Goal: Task Accomplishment & Management: Use online tool/utility

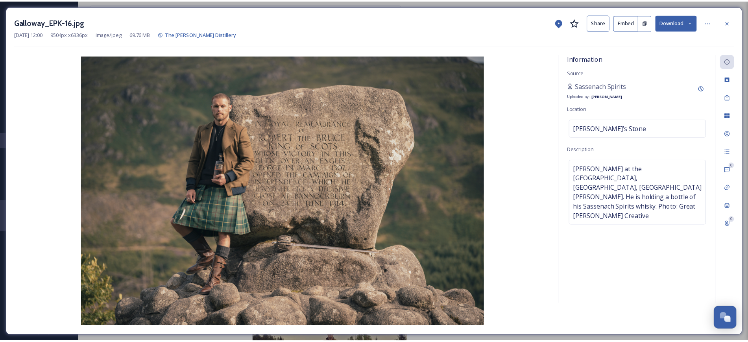
scroll to position [23, 0]
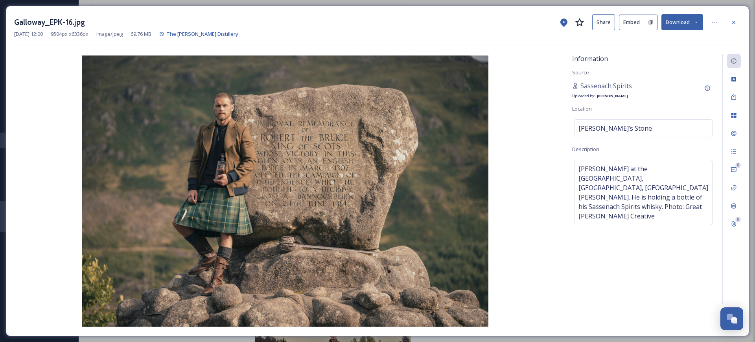
click at [676, 22] on button "Download" at bounding box center [683, 22] width 42 height 16
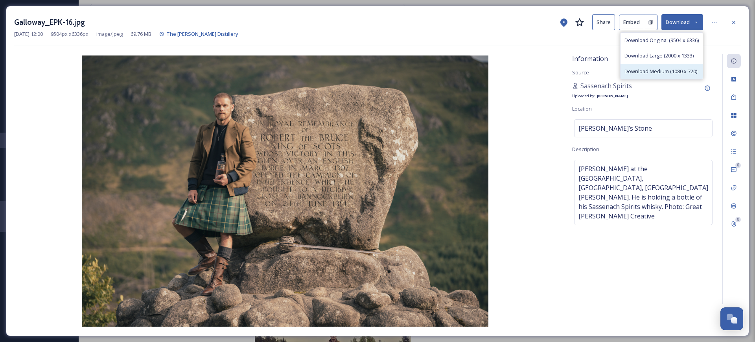
click at [660, 69] on span "Download Medium (1080 x 720)" at bounding box center [661, 71] width 73 height 7
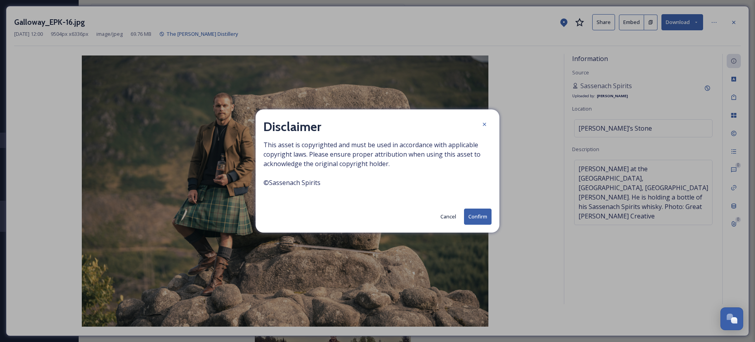
click at [472, 212] on button "Confirm" at bounding box center [478, 216] width 28 height 16
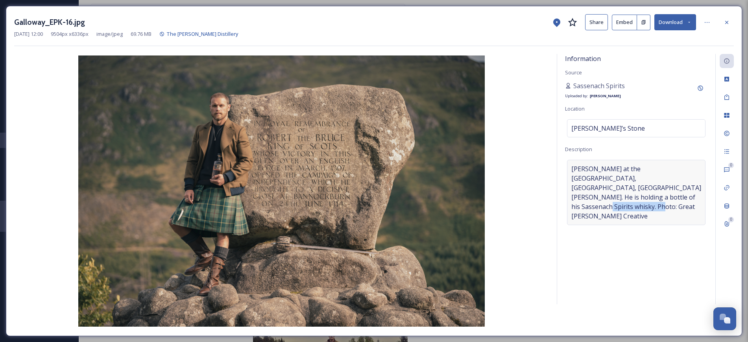
drag, startPoint x: 655, startPoint y: 196, endPoint x: 592, endPoint y: 197, distance: 63.3
click at [592, 197] on span "[PERSON_NAME] at the [GEOGRAPHIC_DATA], [GEOGRAPHIC_DATA], [GEOGRAPHIC_DATA][PE…" at bounding box center [636, 192] width 130 height 57
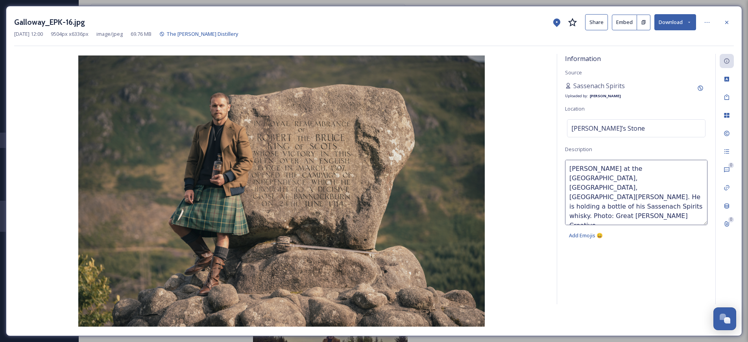
copy span "Great [PERSON_NAME] Creative"
click at [631, 203] on textarea "[PERSON_NAME] at the [GEOGRAPHIC_DATA], [GEOGRAPHIC_DATA], [GEOGRAPHIC_DATA][PE…" at bounding box center [636, 192] width 142 height 65
drag, startPoint x: 569, startPoint y: 167, endPoint x: 629, endPoint y: 178, distance: 61.5
click at [629, 178] on textarea "[PERSON_NAME] at the [GEOGRAPHIC_DATA], [GEOGRAPHIC_DATA], [GEOGRAPHIC_DATA][PE…" at bounding box center [636, 192] width 142 height 65
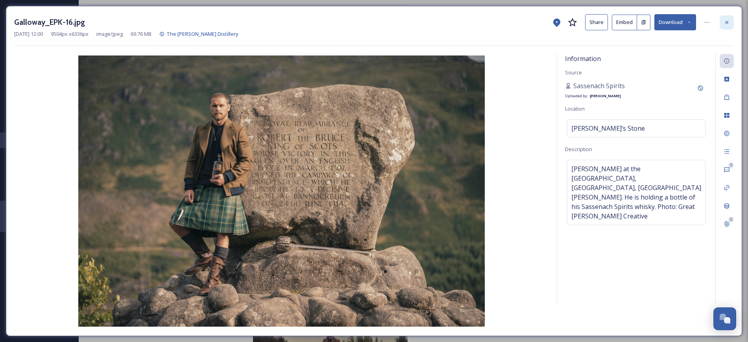
click at [724, 23] on icon at bounding box center [726, 22] width 6 height 6
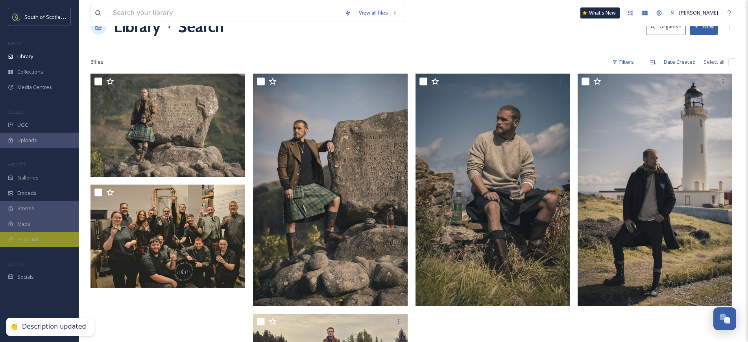
click at [30, 245] on div "SnapLink" at bounding box center [39, 239] width 79 height 15
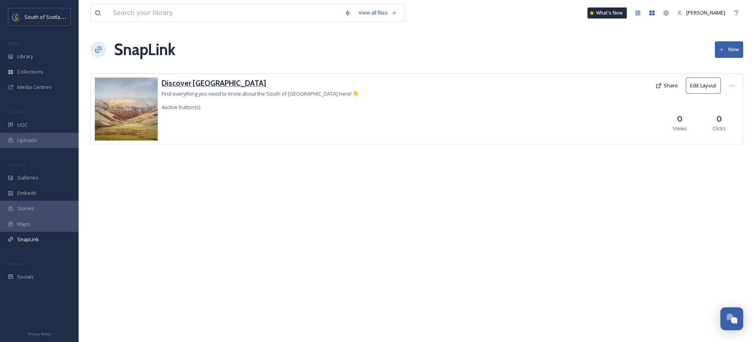
click at [203, 79] on h3 "Discover [GEOGRAPHIC_DATA]" at bounding box center [260, 82] width 197 height 11
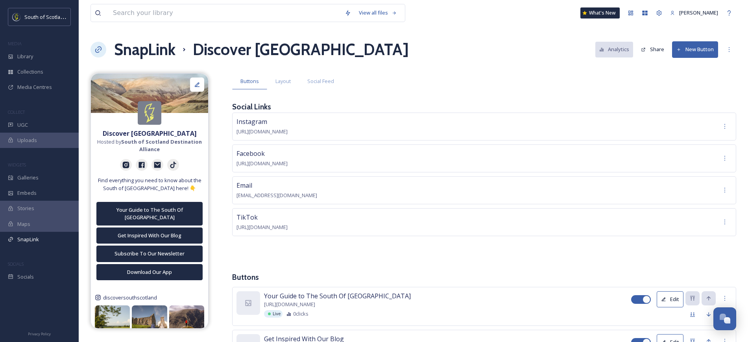
click at [686, 52] on button "New Button" at bounding box center [695, 49] width 46 height 16
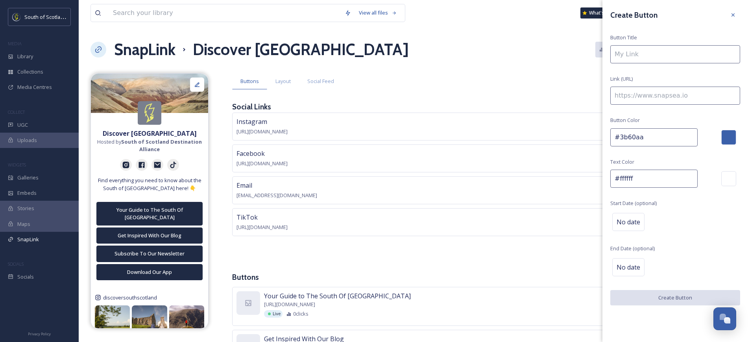
click at [652, 57] on input at bounding box center [675, 54] width 130 height 18
paste input "[URL][DOMAIN_NAME][PERSON_NAME]"
type input "[URL][DOMAIN_NAME][PERSON_NAME]"
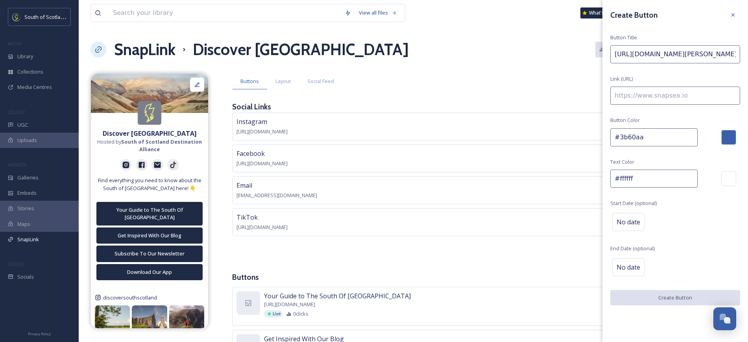
click at [646, 97] on input at bounding box center [675, 96] width 130 height 18
paste input "[URL][DOMAIN_NAME][PERSON_NAME]"
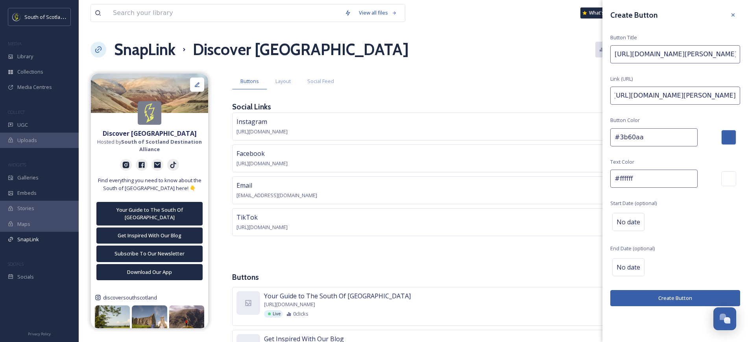
type input "[URL][DOMAIN_NAME][PERSON_NAME]"
click at [632, 56] on input "[URL][DOMAIN_NAME][PERSON_NAME]" at bounding box center [675, 54] width 130 height 18
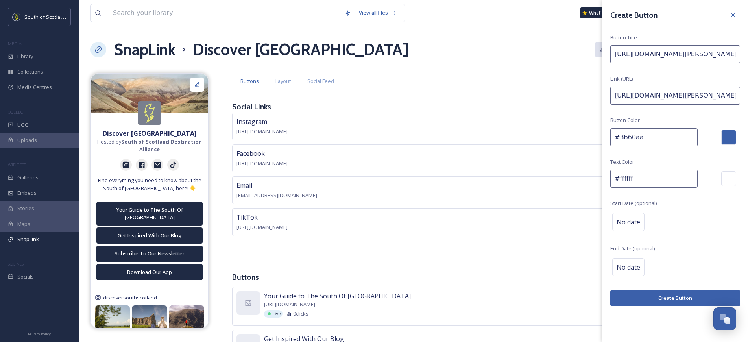
click at [632, 56] on input "[URL][DOMAIN_NAME][PERSON_NAME]" at bounding box center [675, 54] width 130 height 18
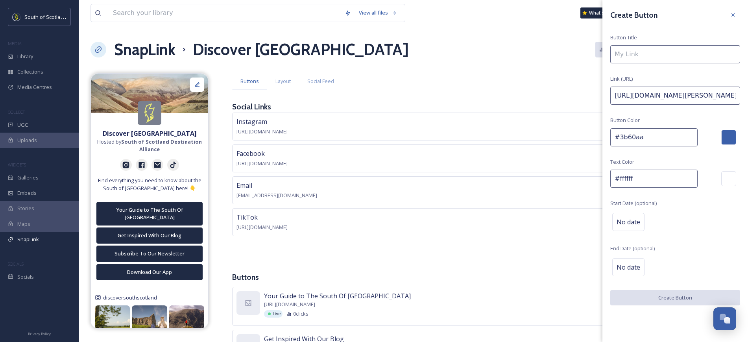
click at [635, 55] on input at bounding box center [675, 54] width 130 height 18
paste input "[PERSON_NAME] [PERSON_NAME] Distillery – A Star Attraction"
type input "[PERSON_NAME] [PERSON_NAME] Distillery – A Star Attraction"
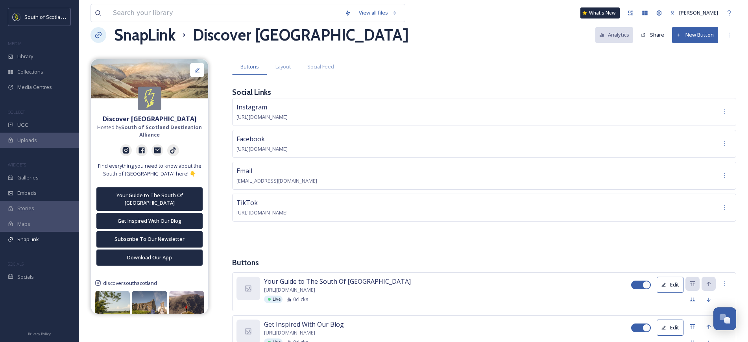
scroll to position [15, 0]
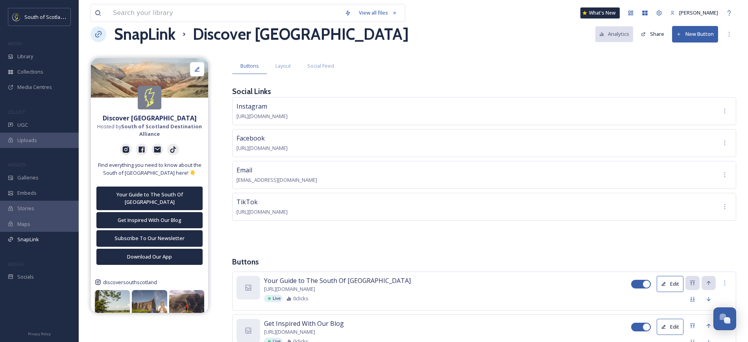
click at [681, 38] on button "New Button" at bounding box center [695, 34] width 46 height 16
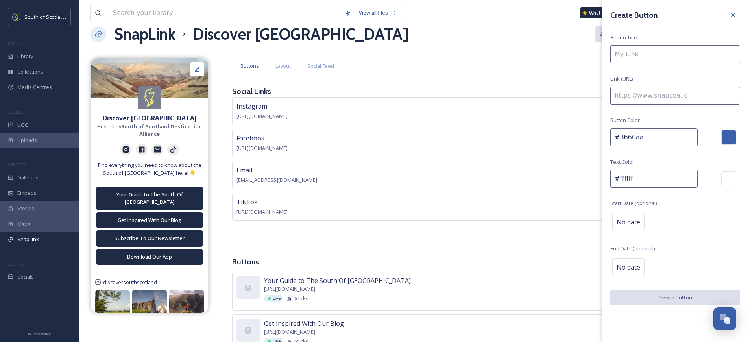
click at [630, 56] on input at bounding box center [675, 54] width 130 height 18
paste input "[PERSON_NAME] [PERSON_NAME] Distillery – A Star Attraction"
type input "[PERSON_NAME] [PERSON_NAME] Distillery – A Star Attraction"
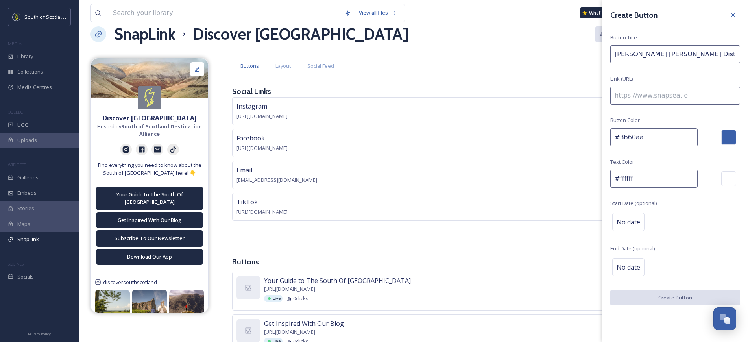
click at [632, 90] on input at bounding box center [675, 96] width 130 height 18
paste input "[URL][DOMAIN_NAME][PERSON_NAME]"
type input "[URL][DOMAIN_NAME][PERSON_NAME]"
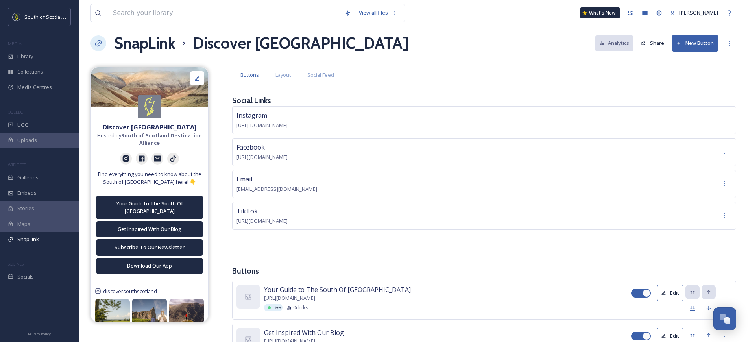
scroll to position [5, 0]
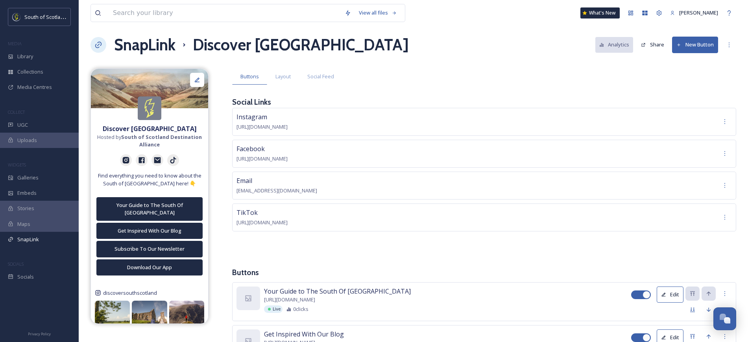
click at [691, 43] on button "New Button" at bounding box center [695, 45] width 46 height 16
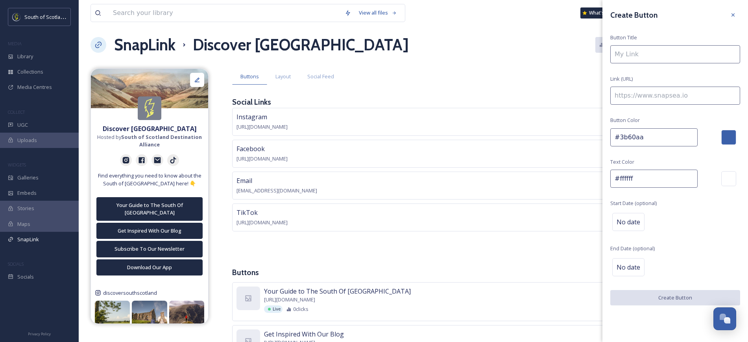
click at [659, 92] on input at bounding box center [675, 96] width 130 height 18
paste input "[URL][DOMAIN_NAME][PERSON_NAME]"
type input "[URL][DOMAIN_NAME][PERSON_NAME]"
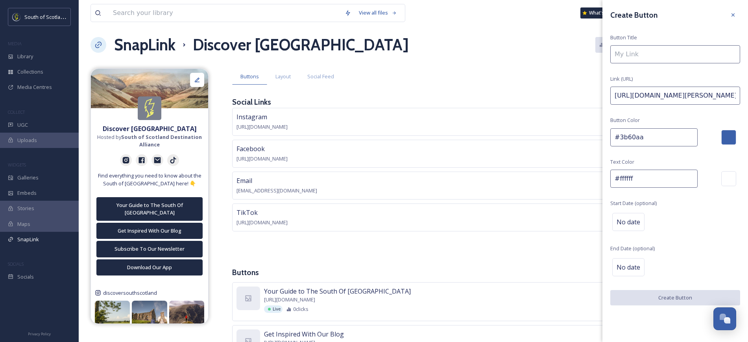
click at [645, 53] on input at bounding box center [675, 54] width 130 height 18
paste input "[PERSON_NAME] [PERSON_NAME] Distillery – A Star Attraction"
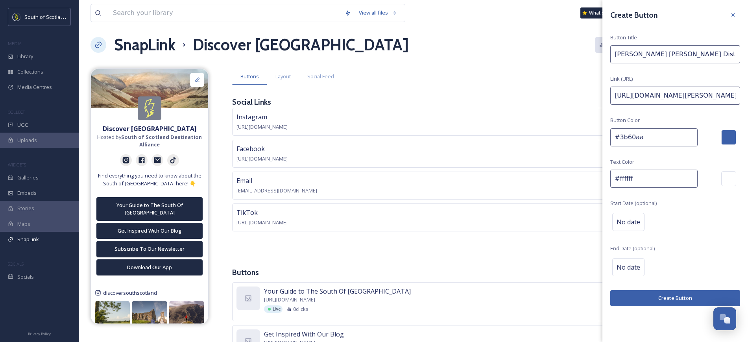
scroll to position [0, 27]
type input "[PERSON_NAME] [PERSON_NAME] Distillery – A Star Attraction"
click at [678, 295] on button "Create Button" at bounding box center [675, 298] width 130 height 16
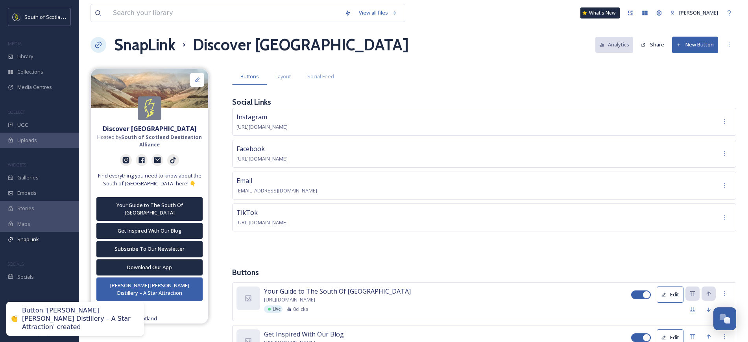
scroll to position [220, 0]
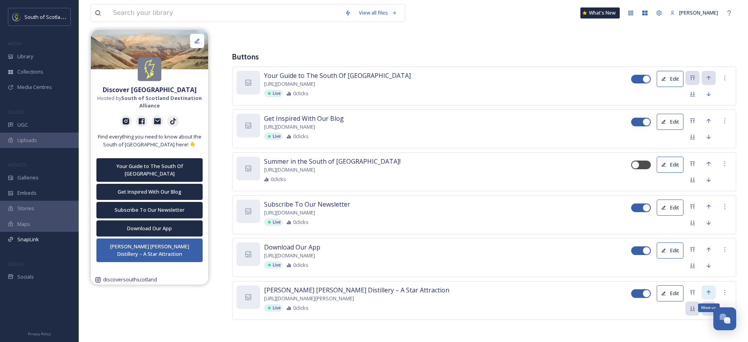
click at [708, 290] on icon at bounding box center [708, 292] width 4 height 4
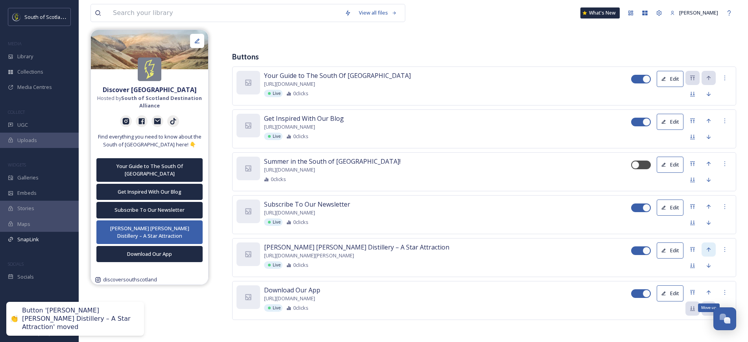
click at [708, 290] on icon at bounding box center [708, 292] width 4 height 4
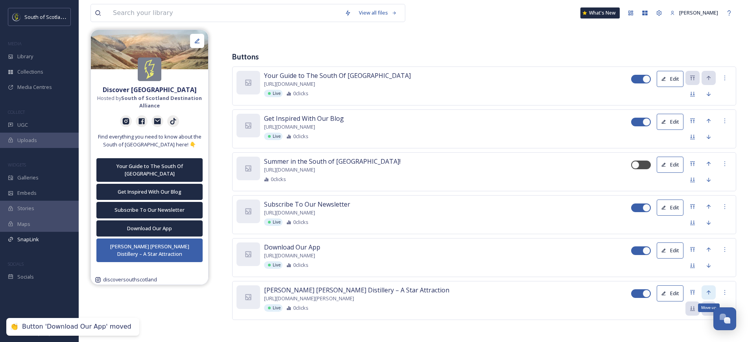
click at [709, 290] on icon at bounding box center [708, 292] width 4 height 4
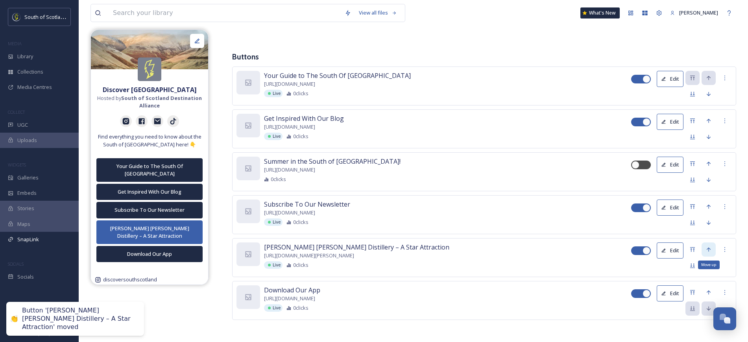
click at [709, 246] on icon at bounding box center [708, 249] width 6 height 6
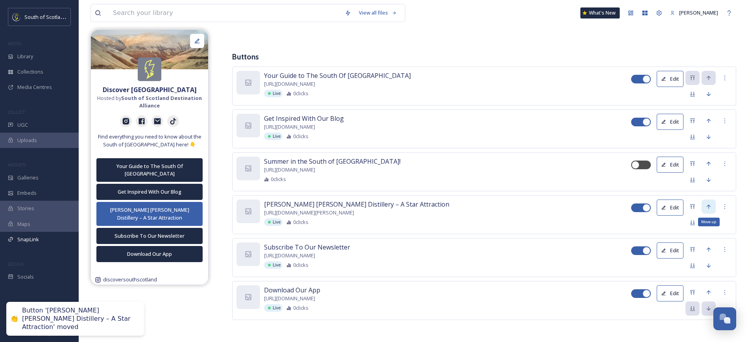
click at [709, 207] on icon at bounding box center [708, 206] width 6 height 6
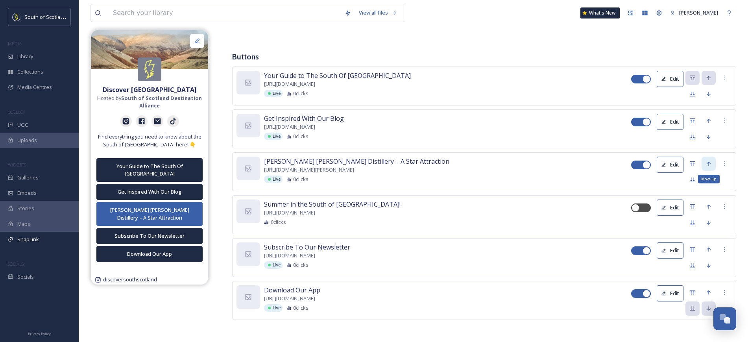
click at [706, 164] on icon at bounding box center [708, 163] width 6 height 6
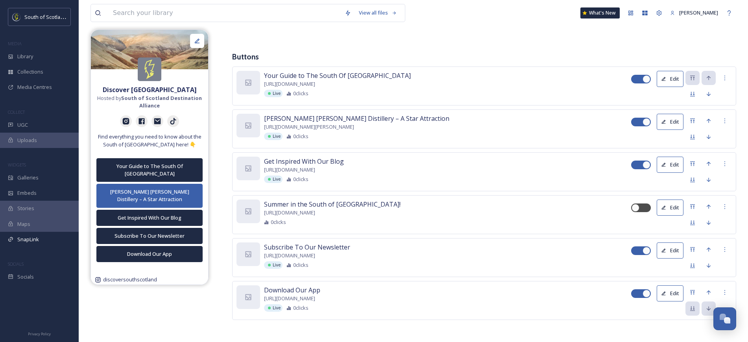
click at [666, 72] on button "Edit" at bounding box center [669, 79] width 27 height 16
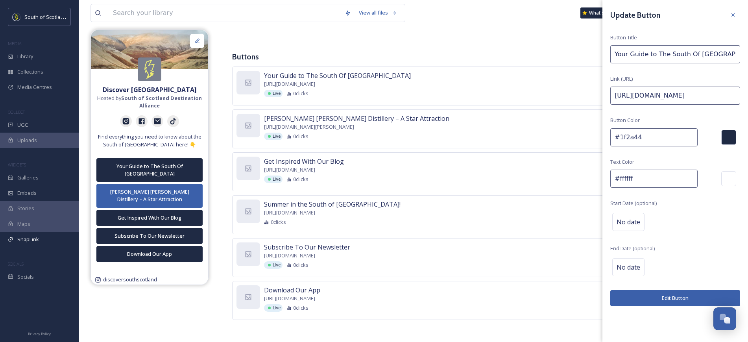
drag, startPoint x: 655, startPoint y: 139, endPoint x: 590, endPoint y: 134, distance: 65.9
click at [590, 134] on div "Your Guide to The South Of [GEOGRAPHIC_DATA] [URL][DOMAIN_NAME] Live 0 clicks E…" at bounding box center [484, 192] width 504 height 253
click at [732, 13] on icon at bounding box center [733, 15] width 6 height 6
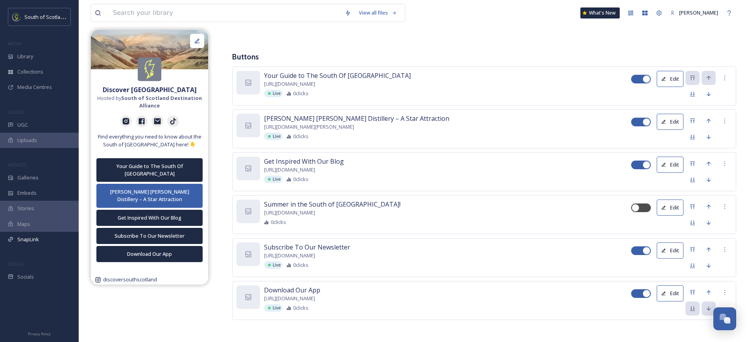
click at [673, 118] on button "Edit" at bounding box center [669, 122] width 27 height 16
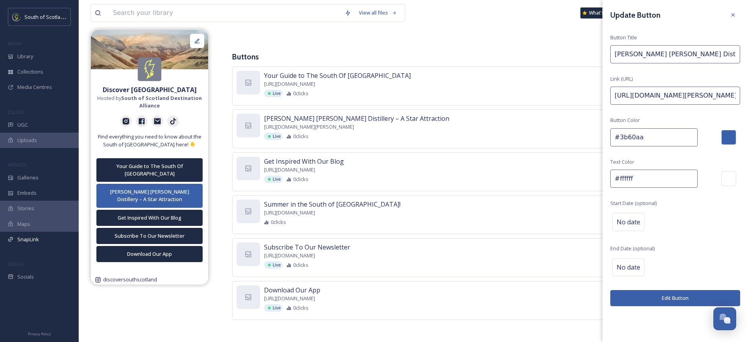
drag, startPoint x: 653, startPoint y: 139, endPoint x: 584, endPoint y: 144, distance: 69.0
click at [584, 144] on div "Your Guide to The South Of [GEOGRAPHIC_DATA] [URL][DOMAIN_NAME] Live 0 clicks E…" at bounding box center [484, 192] width 504 height 253
paste input "1f2a44"
type input "#1f2a44"
click at [691, 298] on button "Edit Button" at bounding box center [675, 298] width 130 height 16
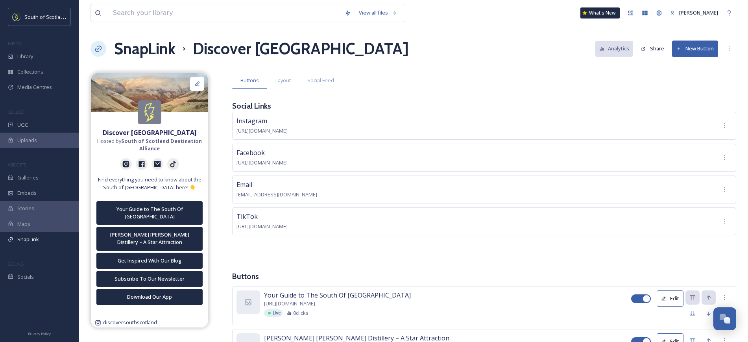
scroll to position [0, 0]
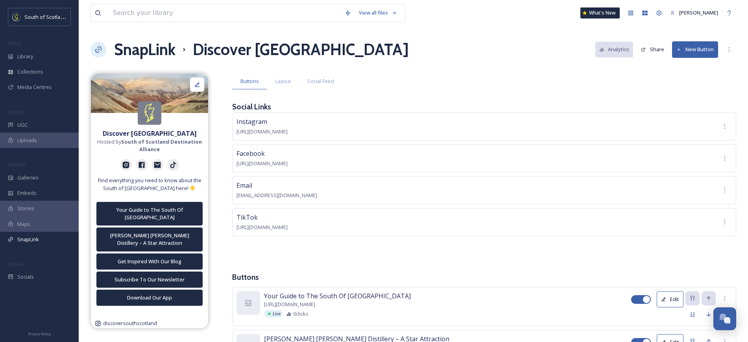
click at [640, 297] on div at bounding box center [641, 299] width 20 height 9
checkbox input "false"
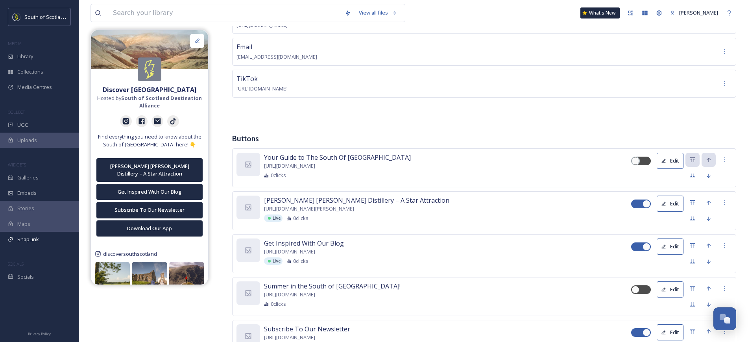
scroll to position [141, 0]
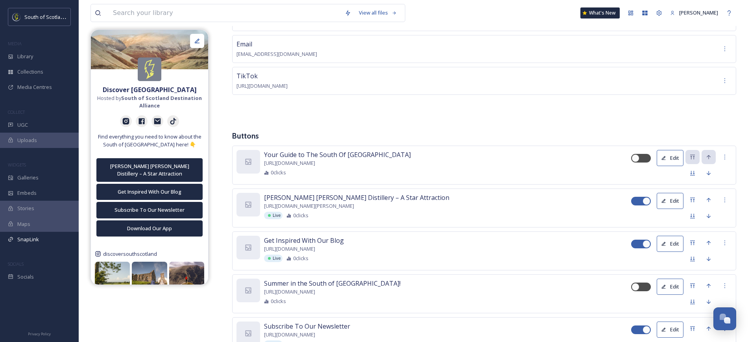
click at [637, 242] on div at bounding box center [637, 244] width 6 height 4
checkbox input "false"
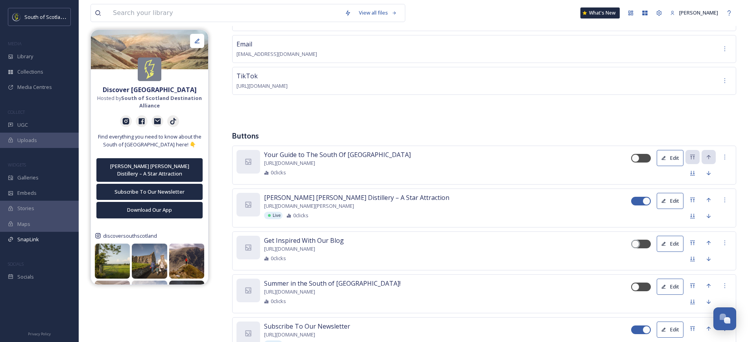
click at [637, 330] on div at bounding box center [637, 330] width 6 height 4
checkbox input "false"
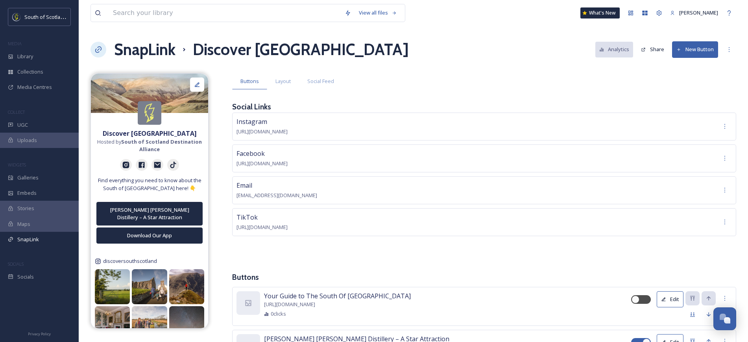
scroll to position [220, 0]
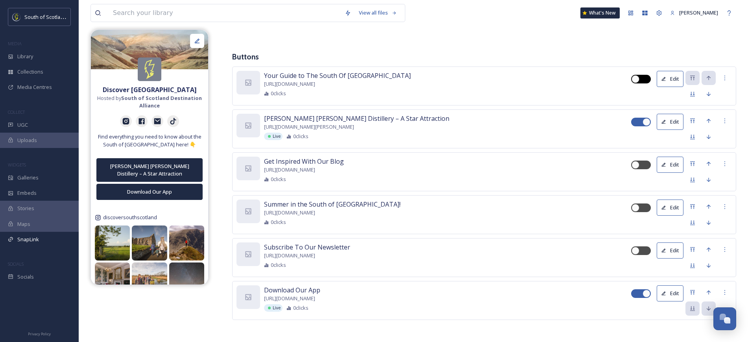
click at [641, 75] on div at bounding box center [641, 79] width 20 height 9
checkbox input "true"
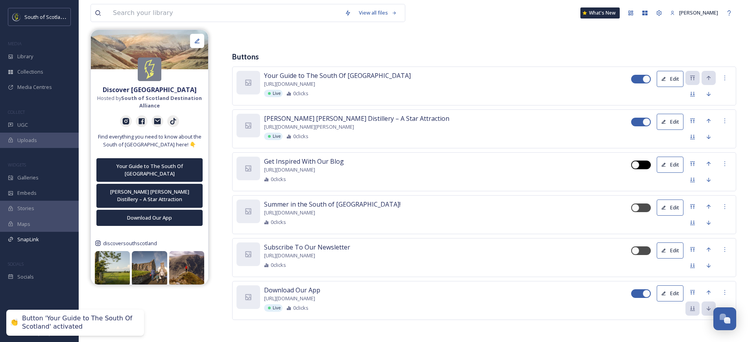
click at [639, 164] on div at bounding box center [635, 165] width 8 height 8
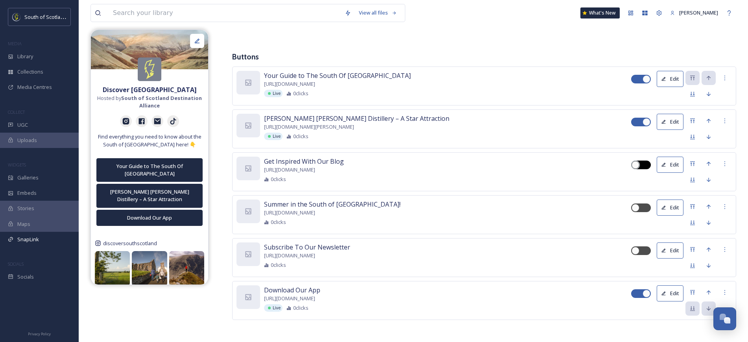
checkbox input "true"
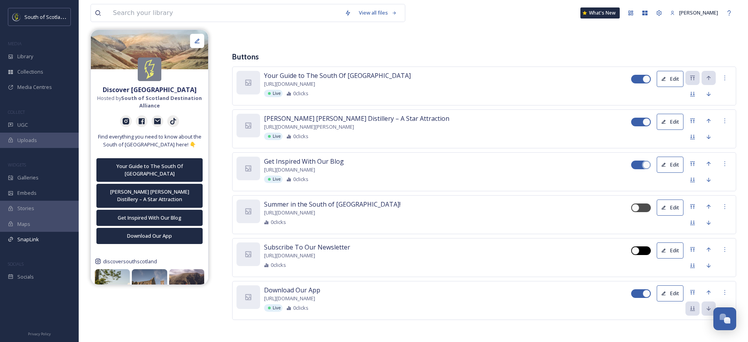
click at [638, 249] on div at bounding box center [635, 251] width 8 height 8
checkbox input "true"
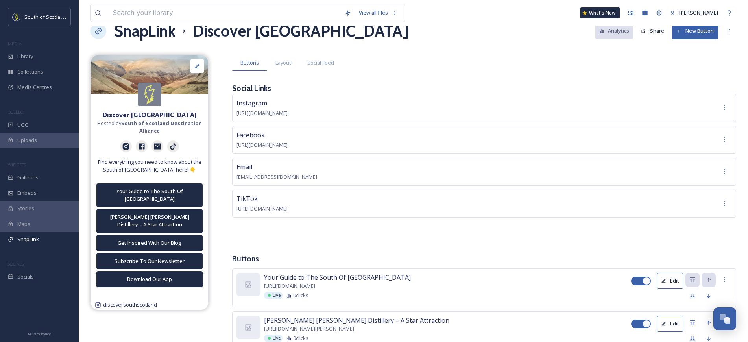
scroll to position [0, 0]
